Goal: Obtain resource: Download file/media

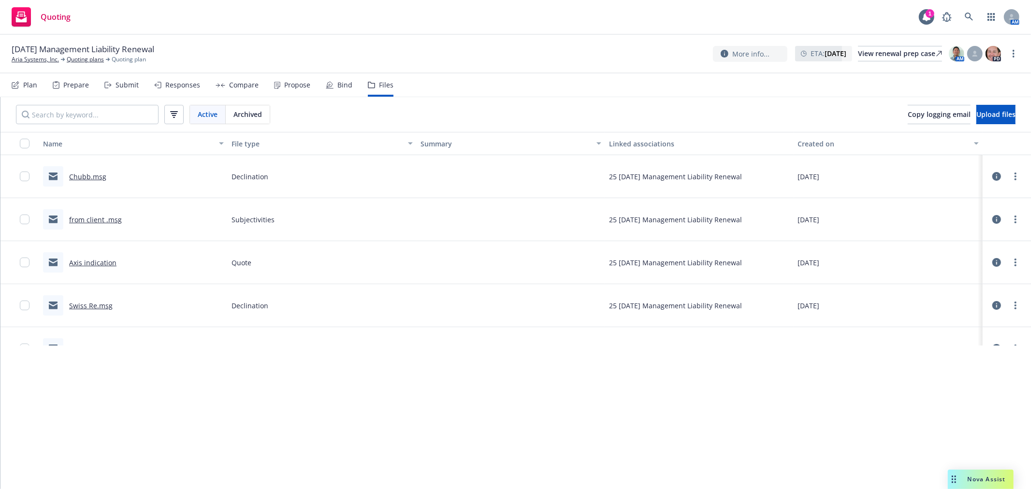
click at [968, 483] on span "Nova Assist" at bounding box center [986, 479] width 38 height 8
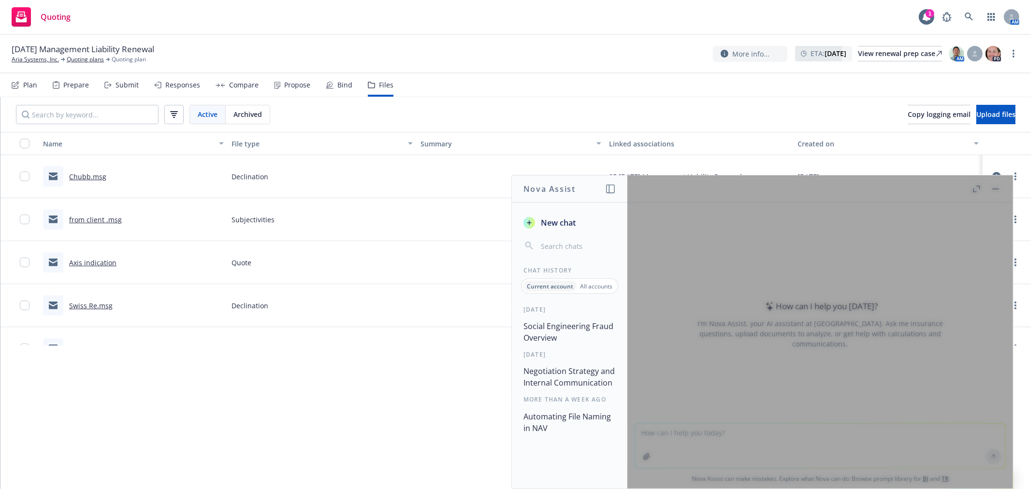
click at [918, 417] on div at bounding box center [820, 331] width 386 height 313
drag, startPoint x: 997, startPoint y: 196, endPoint x: 702, endPoint y: 444, distance: 385.1
click at [995, 197] on div at bounding box center [820, 331] width 386 height 313
drag, startPoint x: 702, startPoint y: 444, endPoint x: 587, endPoint y: 229, distance: 243.0
click at [701, 439] on div at bounding box center [820, 331] width 386 height 313
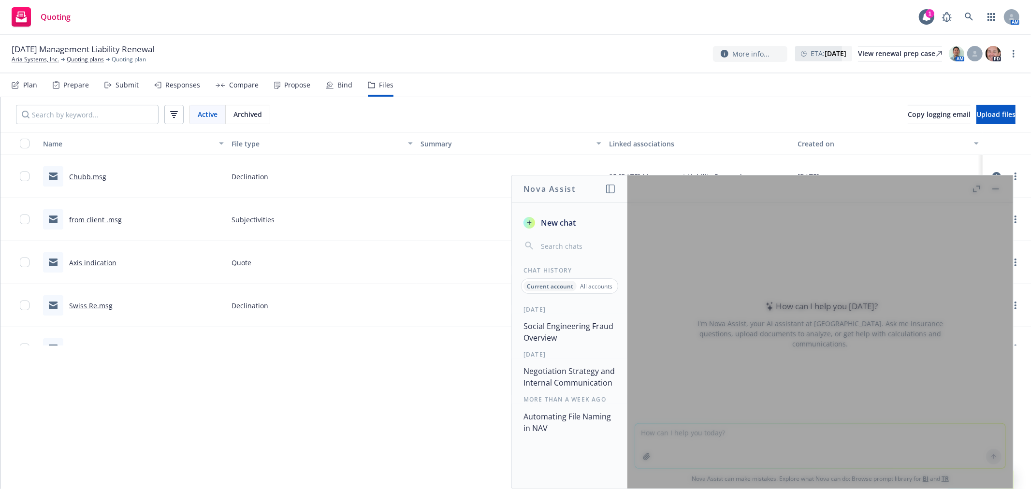
click at [616, 193] on header "Nova Assist" at bounding box center [570, 188] width 116 height 27
click at [613, 190] on icon "button" at bounding box center [610, 189] width 9 height 9
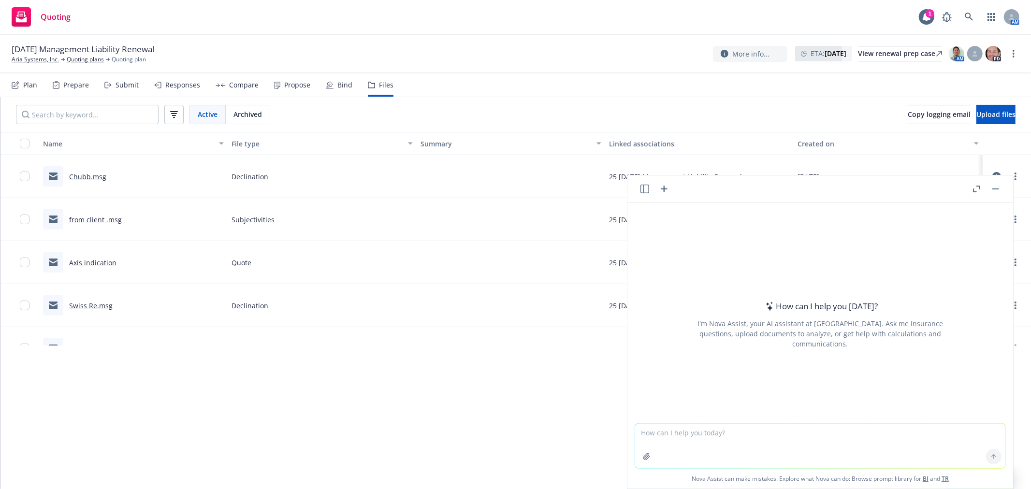
click at [722, 445] on textarea at bounding box center [820, 446] width 370 height 44
type textarea "consolidate to one doc"
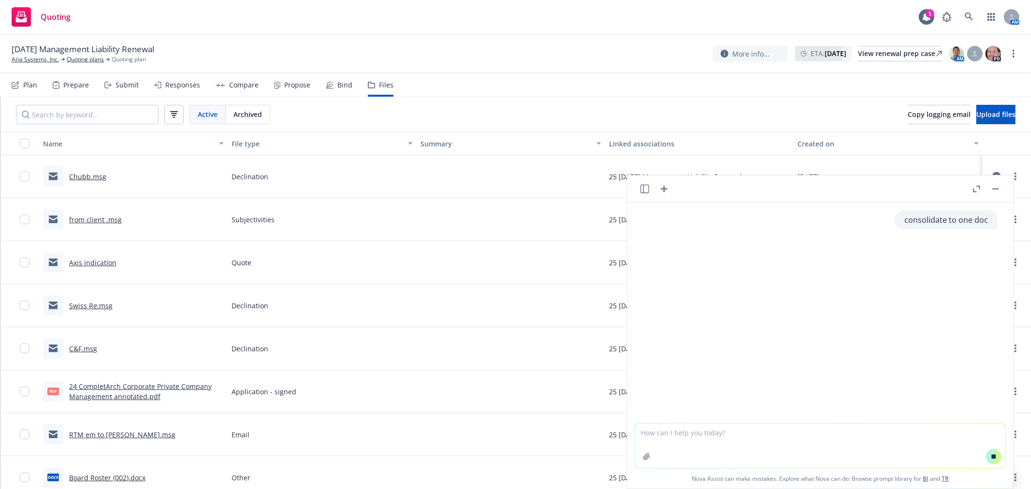
click at [723, 442] on textarea at bounding box center [820, 446] width 370 height 44
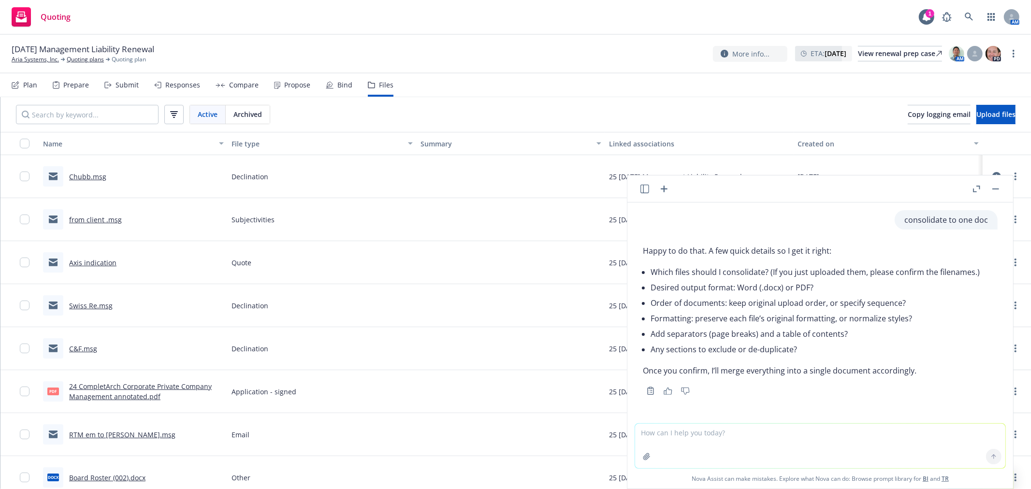
click at [723, 442] on textarea at bounding box center [820, 446] width 370 height 44
click at [862, 437] on textarea at bounding box center [820, 446] width 370 height 44
click at [921, 441] on textarea at bounding box center [820, 446] width 370 height 44
click at [643, 458] on icon "button" at bounding box center [647, 457] width 8 height 8
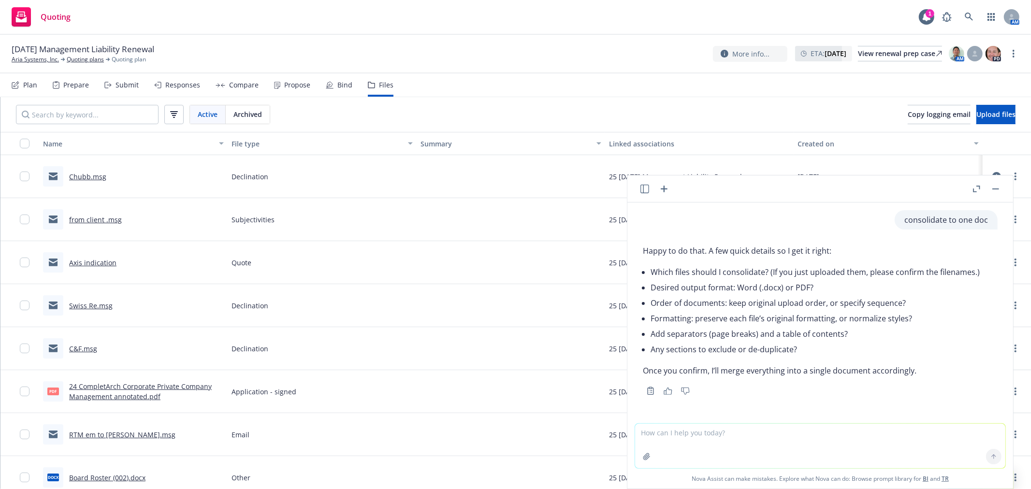
click at [644, 457] on icon "button" at bounding box center [646, 456] width 6 height 6
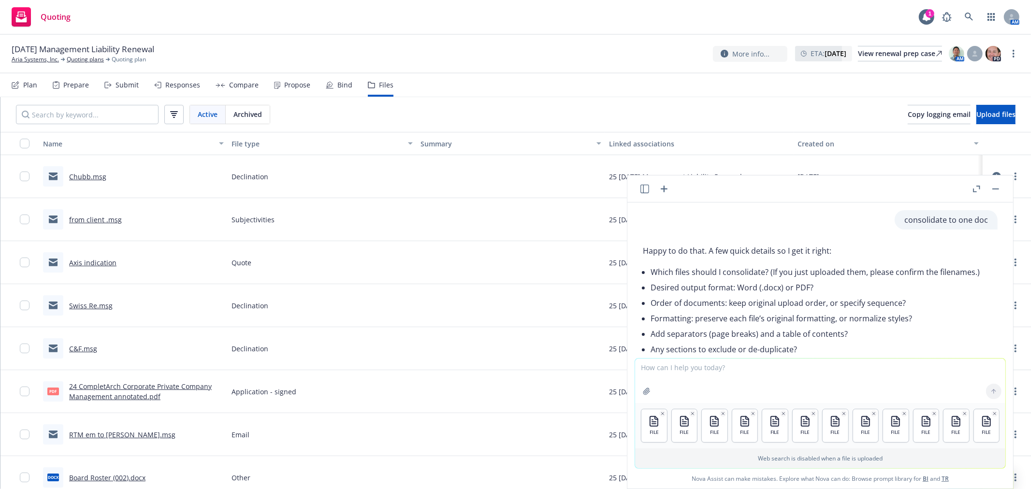
click at [749, 389] on textarea at bounding box center [820, 381] width 370 height 44
type textarea "consolidate to one doc"
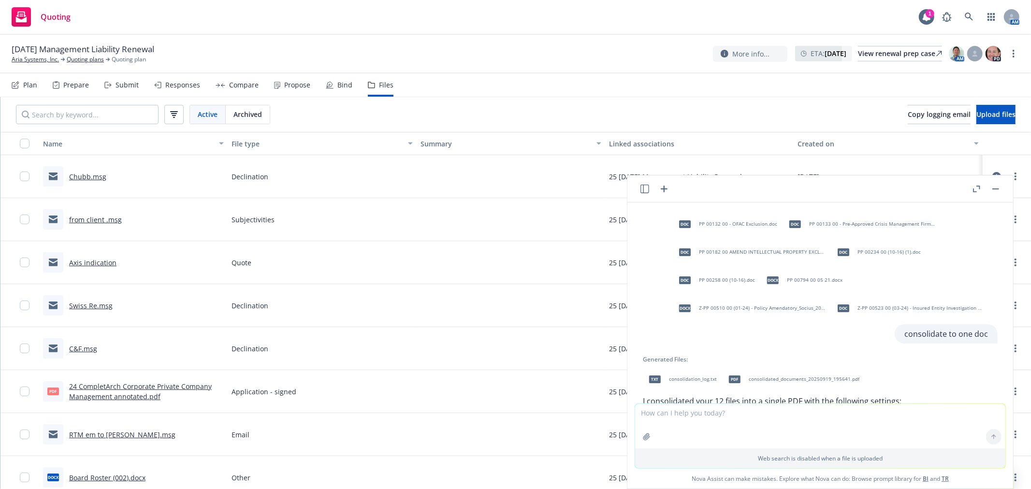
scroll to position [272, 0]
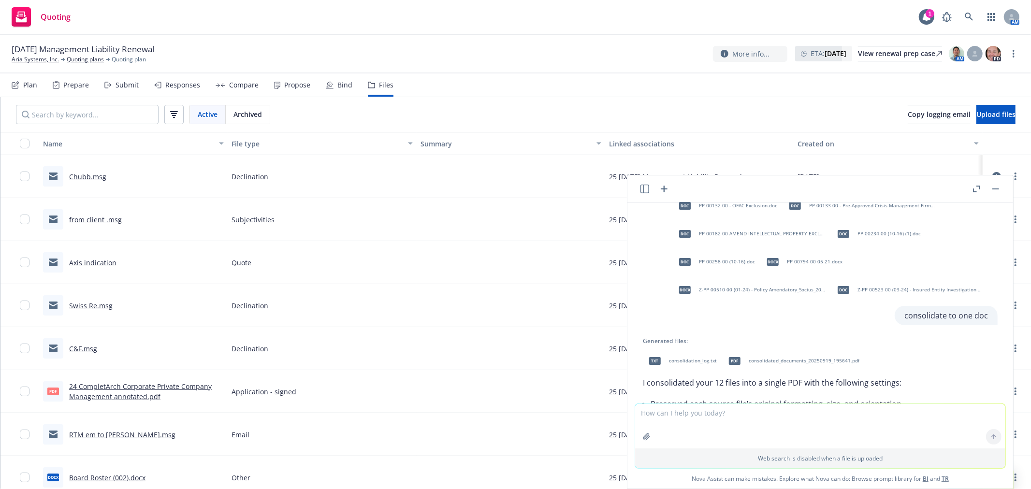
click at [663, 359] on div "txt" at bounding box center [655, 361] width 20 height 20
click at [663, 359] on div "txt consolidation_log.txt pdf consolidated_documents_20250919_195641.pdf" at bounding box center [820, 361] width 355 height 24
click at [790, 358] on span "consolidated_documents_20250919_195641.pdf" at bounding box center [803, 361] width 111 height 6
click at [790, 358] on div "txt consolidation_log.txt pdf consolidated_documents_20250919_195641.pdf" at bounding box center [820, 361] width 355 height 24
click at [828, 428] on textarea at bounding box center [820, 426] width 370 height 44
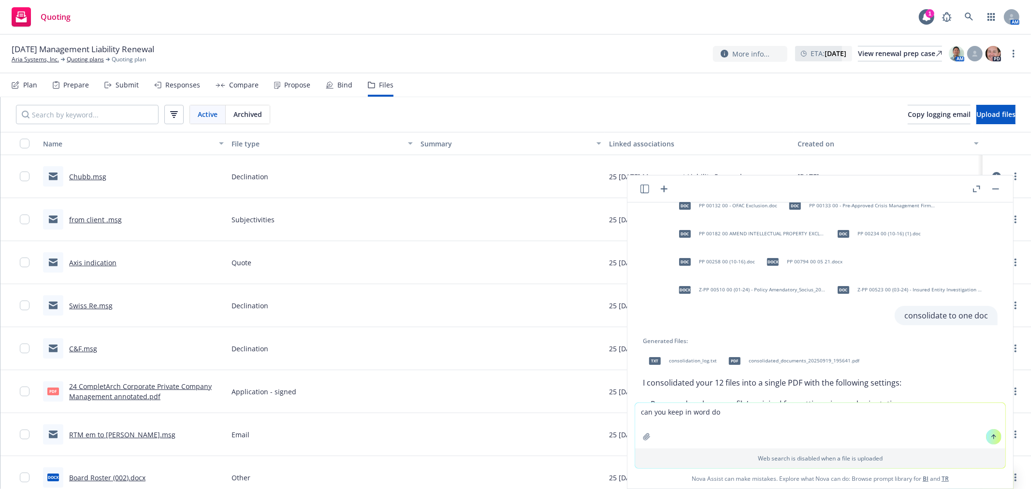
type textarea "can you keep in word doc"
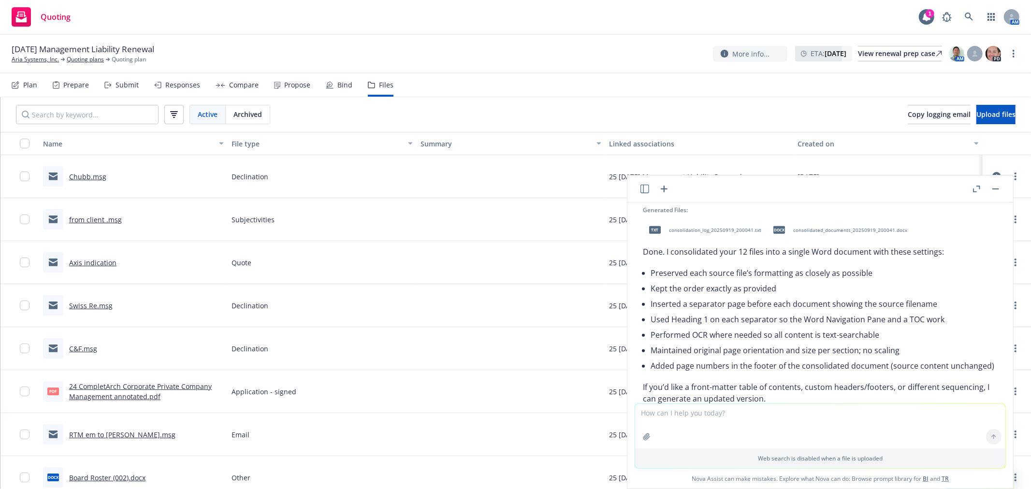
scroll to position [653, 0]
click at [827, 228] on span "consolidated_documents_20250919_200041.docx" at bounding box center [850, 227] width 114 height 6
drag, startPoint x: 989, startPoint y: 189, endPoint x: 988, endPoint y: 185, distance: 5.2
click at [988, 185] on div at bounding box center [985, 189] width 31 height 12
click at [973, 12] on link at bounding box center [968, 16] width 19 height 19
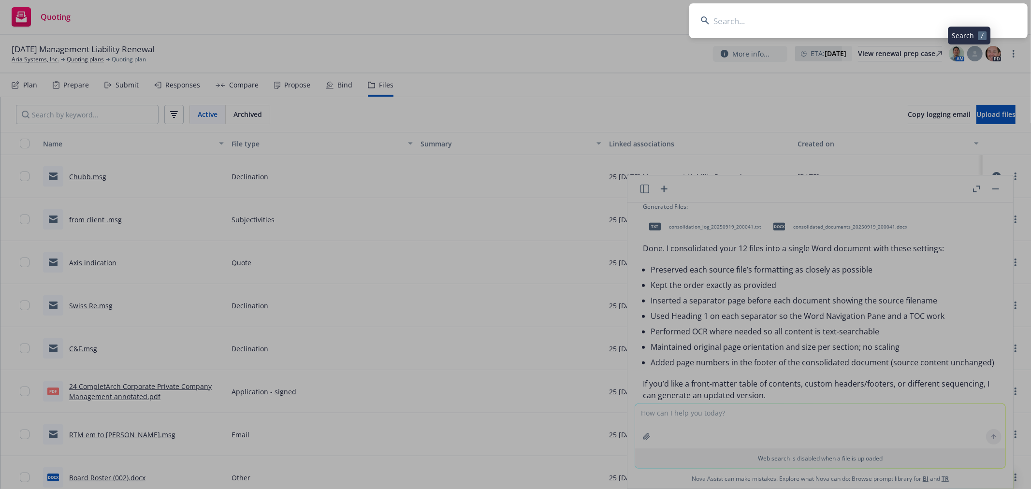
click at [872, 15] on input at bounding box center [858, 20] width 338 height 35
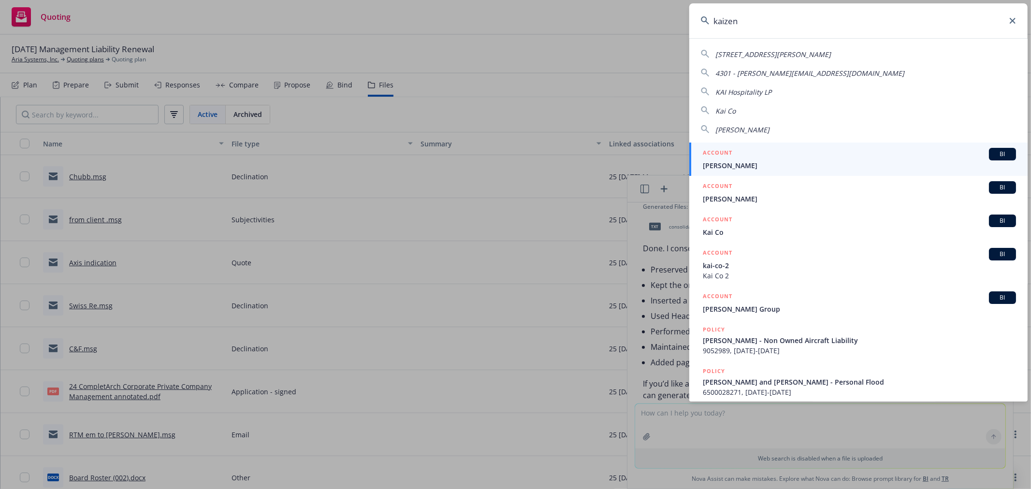
type input "kaizen"
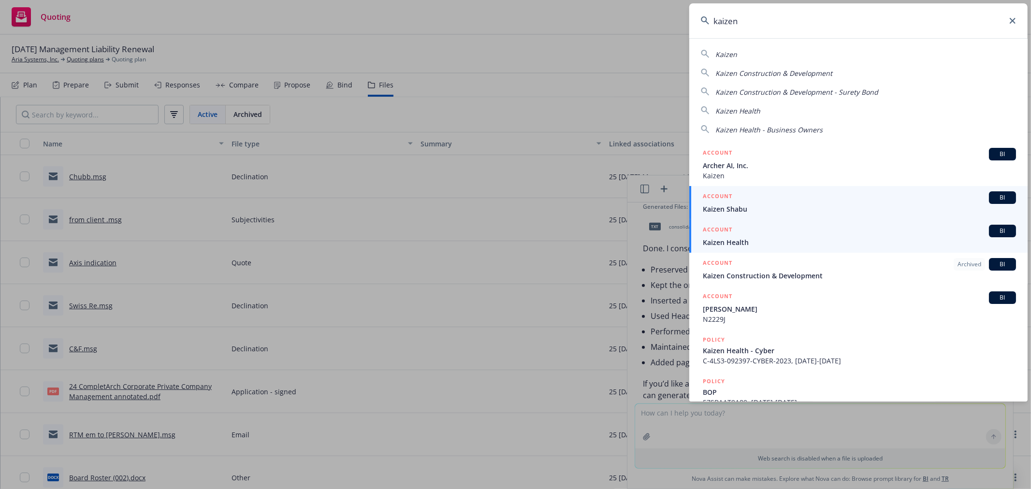
click at [770, 239] on span "Kaizen Health" at bounding box center [859, 242] width 313 height 10
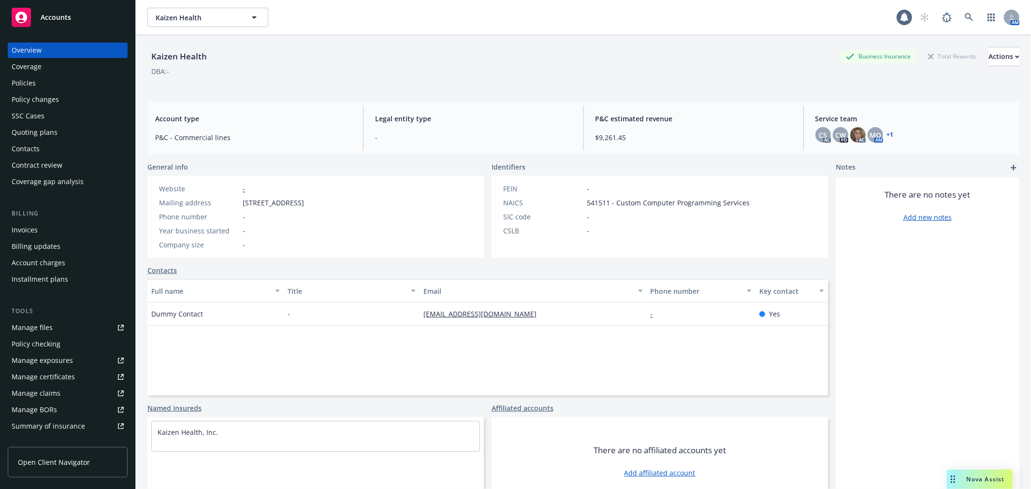
click at [33, 86] on div "Policies" at bounding box center [24, 82] width 24 height 15
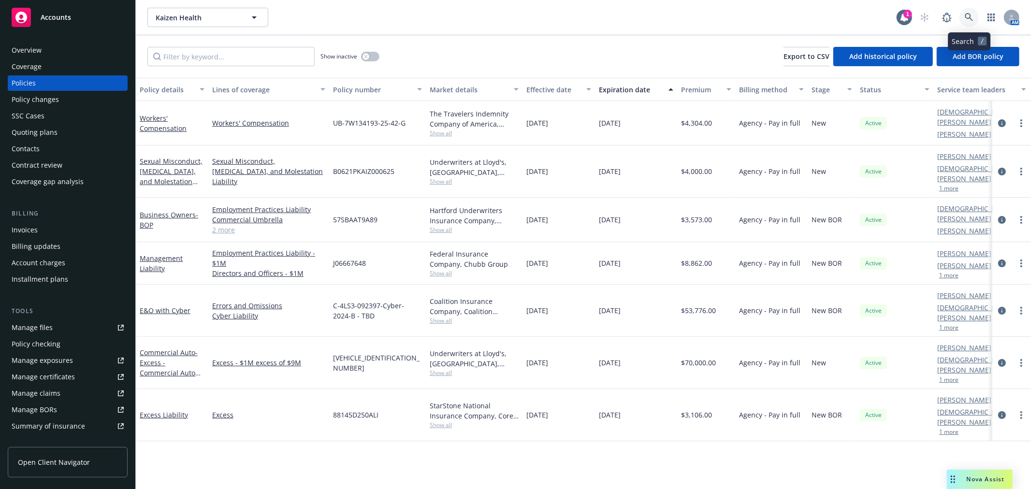
click at [966, 21] on icon at bounding box center [968, 17] width 9 height 9
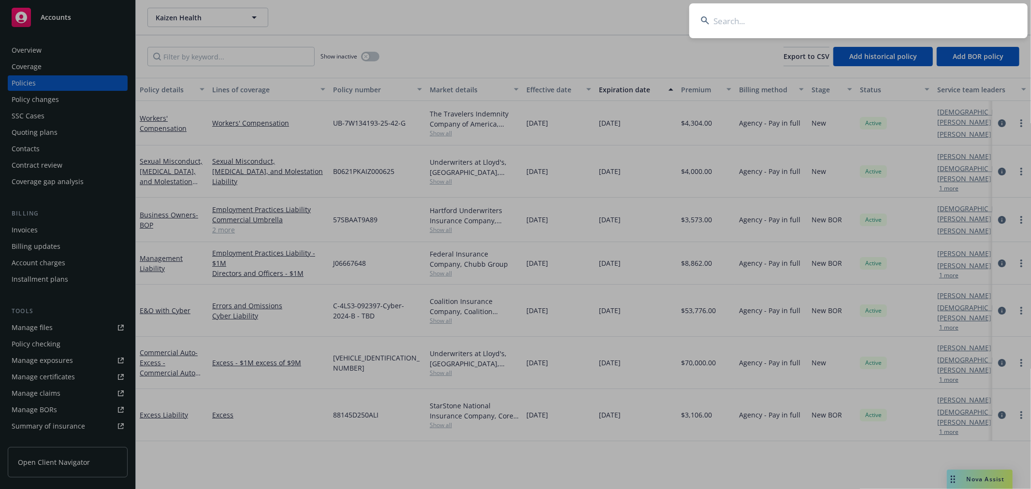
click at [881, 25] on input at bounding box center [858, 20] width 338 height 35
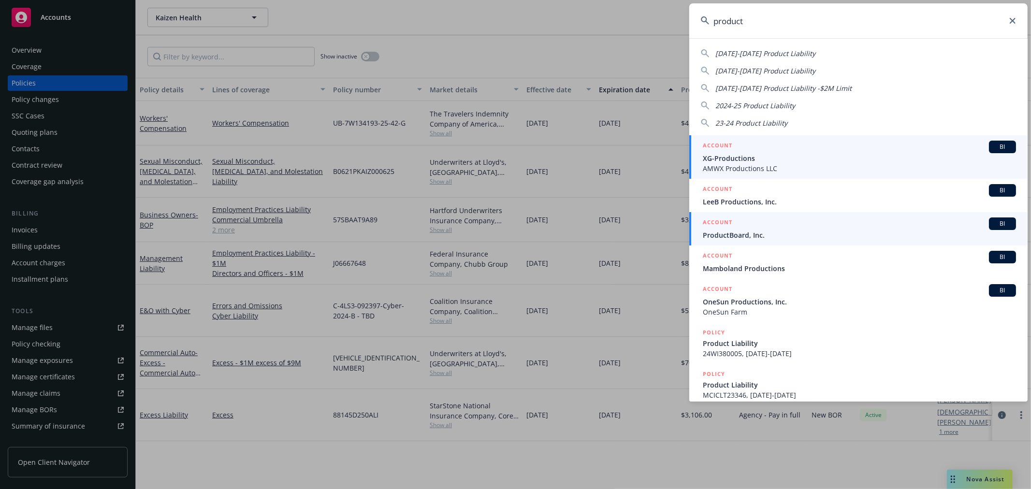
type input "product"
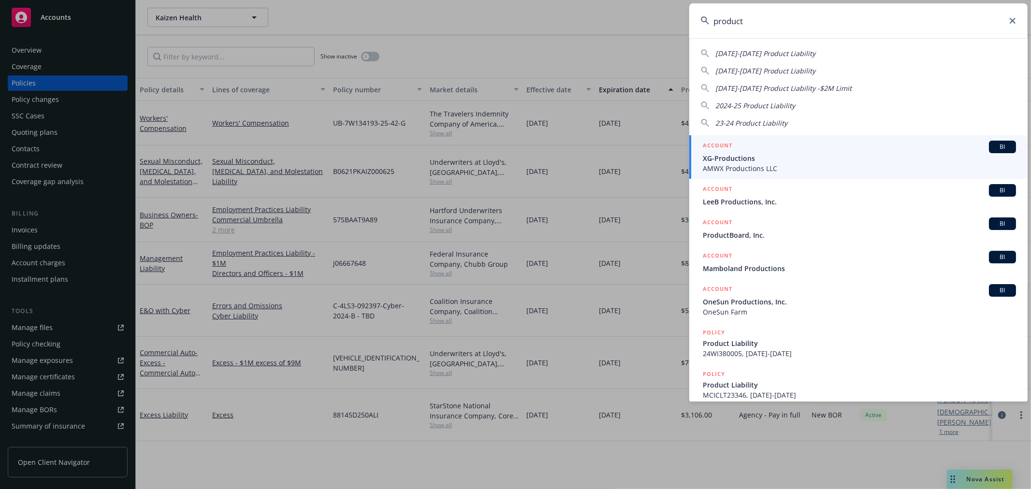
click at [780, 234] on span "ProductBoard, Inc." at bounding box center [859, 235] width 313 height 10
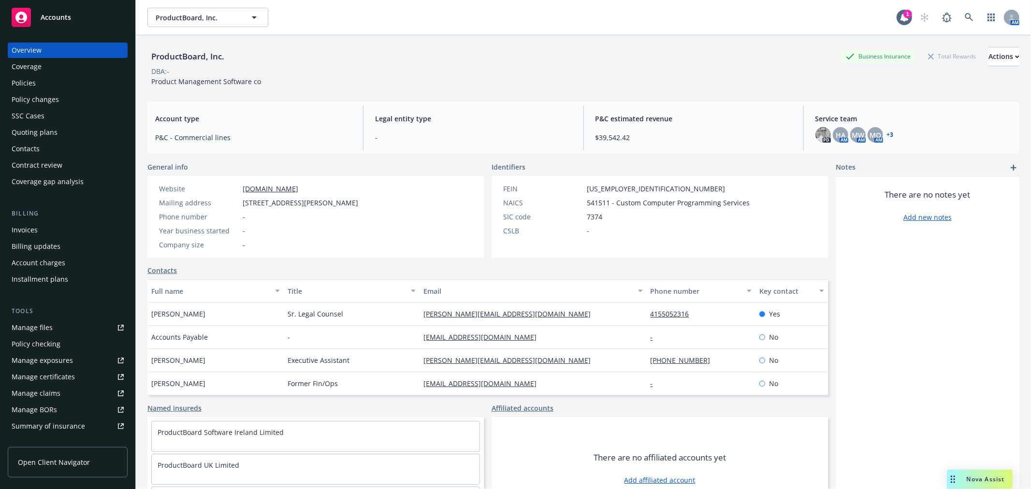
click at [30, 78] on div "Policies" at bounding box center [24, 82] width 24 height 15
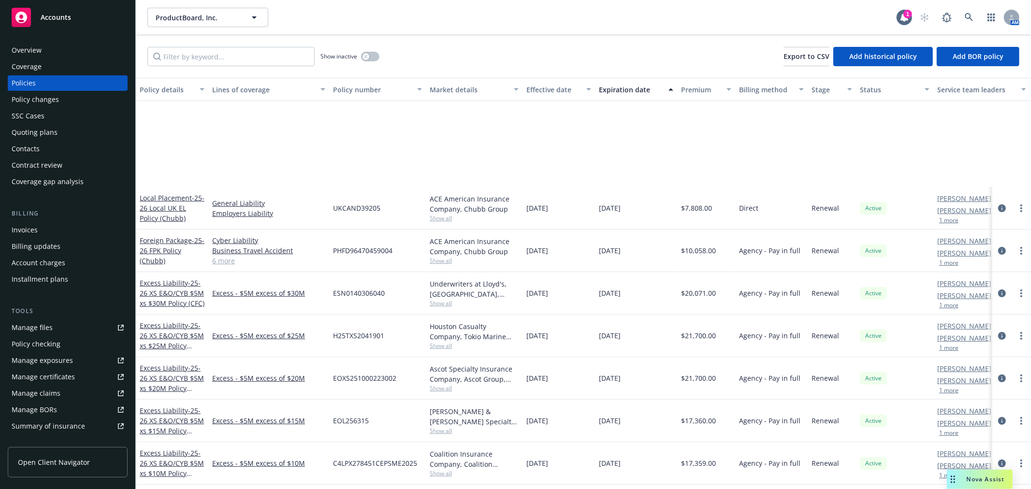
scroll to position [252, 0]
